Goal: Obtain resource: Obtain resource

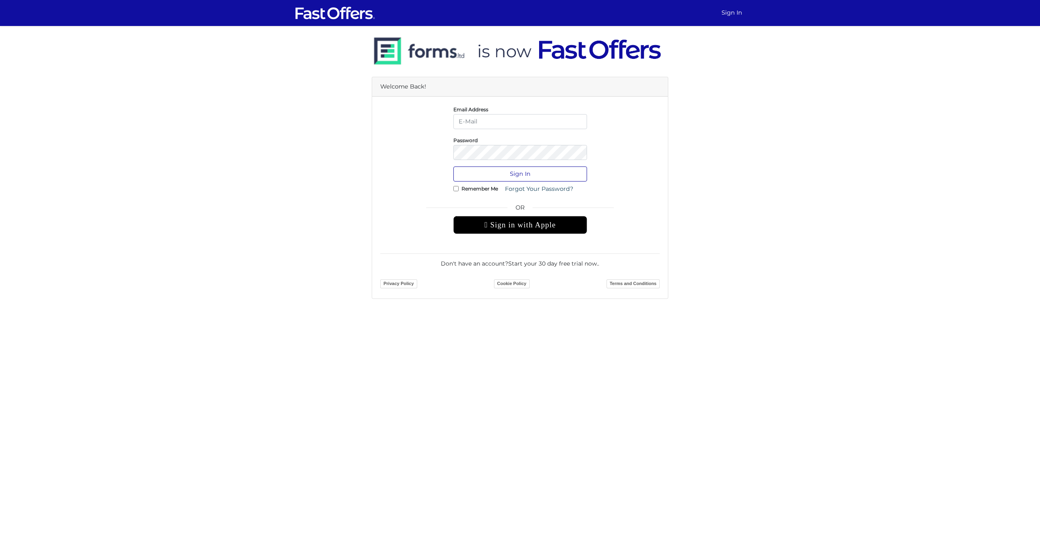
type input "[PERSON_NAME][EMAIL_ADDRESS][DOMAIN_NAME]"
click at [539, 177] on button "Sign In" at bounding box center [521, 174] width 134 height 15
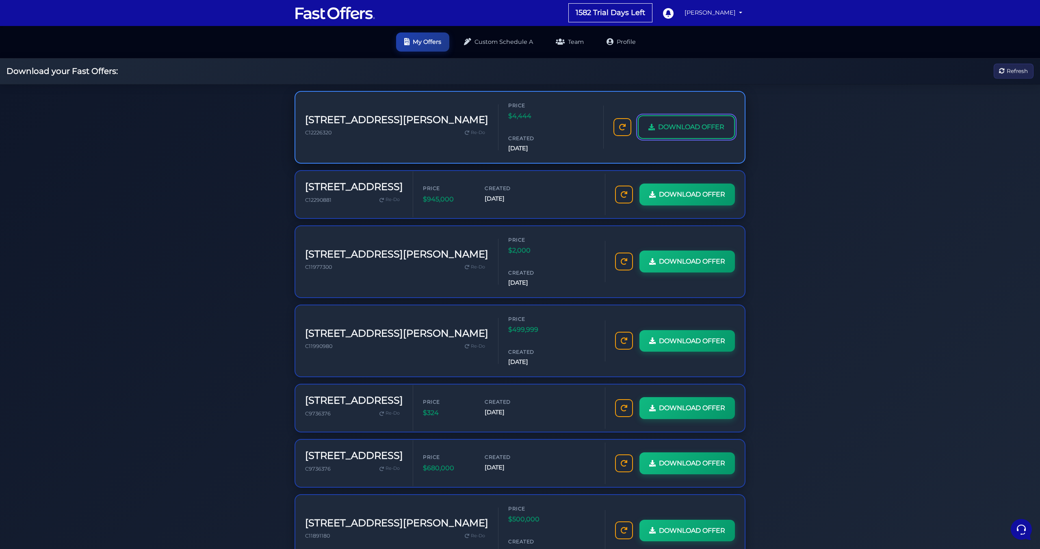
click at [667, 122] on span "DOWNLOAD OFFER" at bounding box center [691, 127] width 66 height 11
